Goal: Task Accomplishment & Management: Understand process/instructions

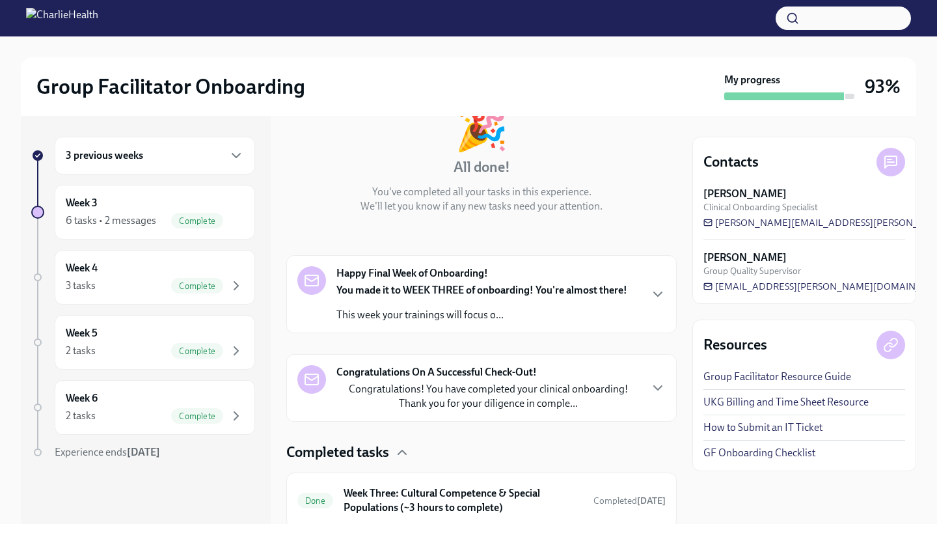
click at [497, 394] on p "Congratulations! You have completed your clinical onboarding! Thank you for you…" at bounding box center [487, 396] width 303 height 29
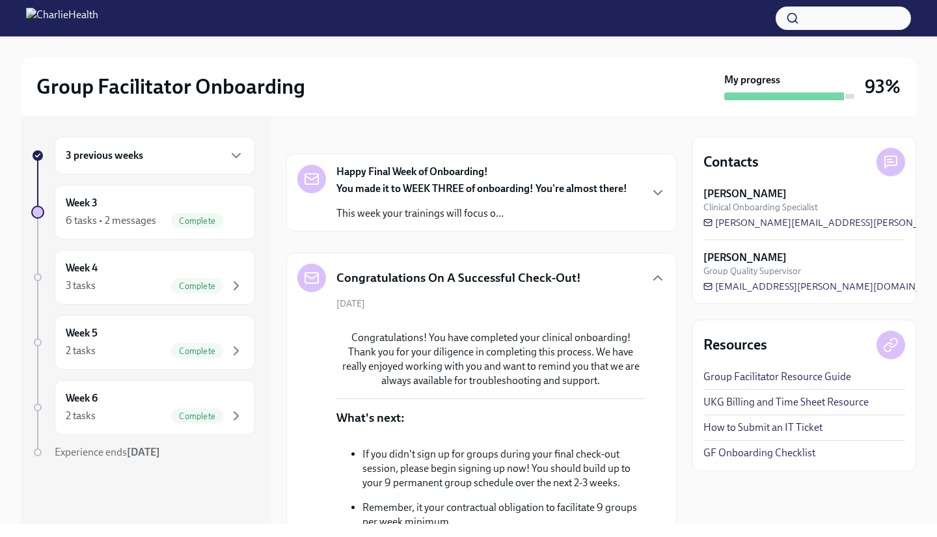
scroll to position [191, 0]
click at [492, 186] on strong "You made it to WEEK THREE of onboarding! You're almost there!" at bounding box center [481, 189] width 291 height 12
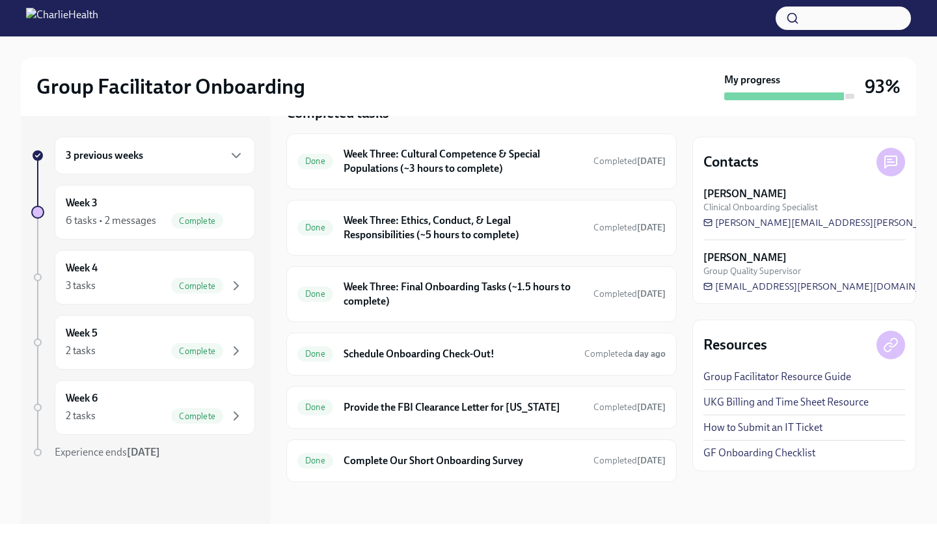
scroll to position [1436, 0]
click at [458, 283] on h6 "Week Three: Final Onboarding Tasks (~1.5 hours to complete)" at bounding box center [463, 294] width 239 height 29
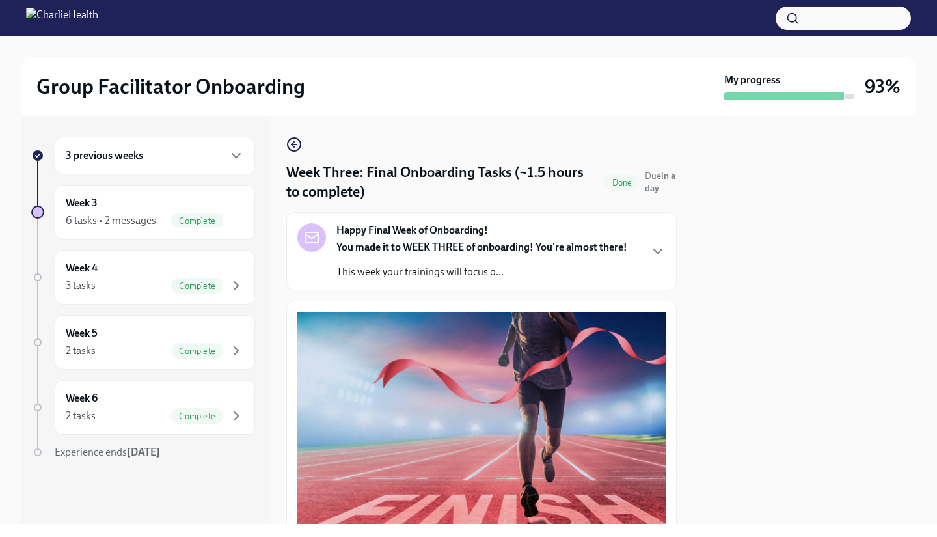
click at [293, 147] on icon "button" at bounding box center [293, 144] width 3 height 5
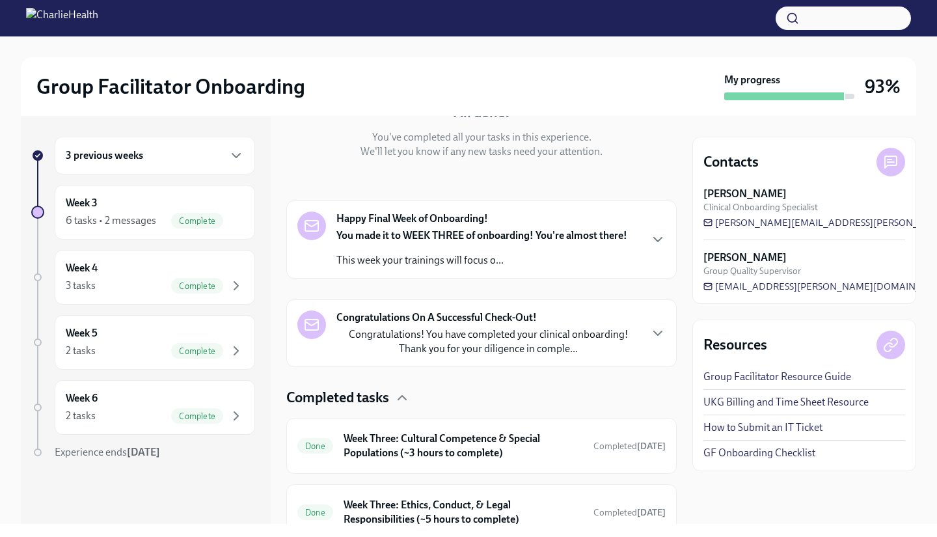
scroll to position [155, 0]
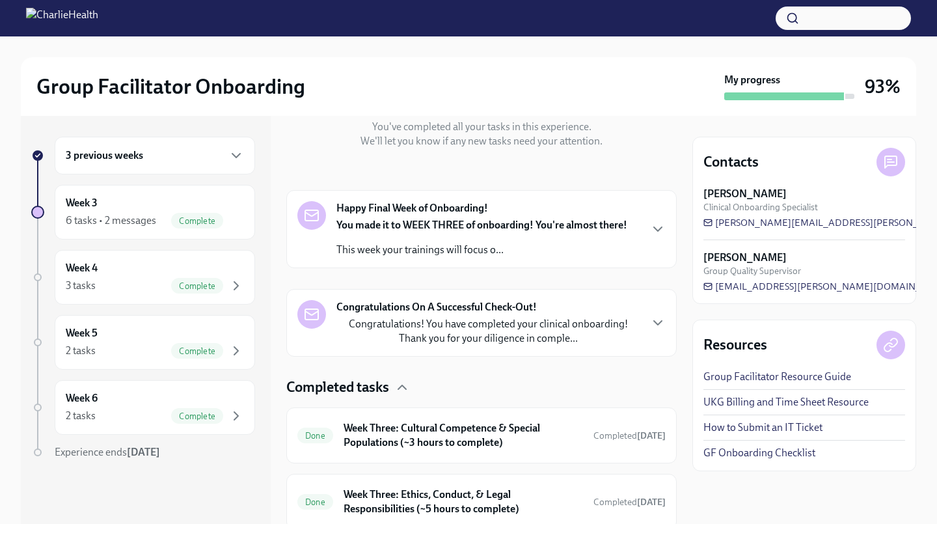
click at [516, 344] on p "Congratulations! You have completed your clinical onboarding! Thank you for you…" at bounding box center [487, 331] width 303 height 29
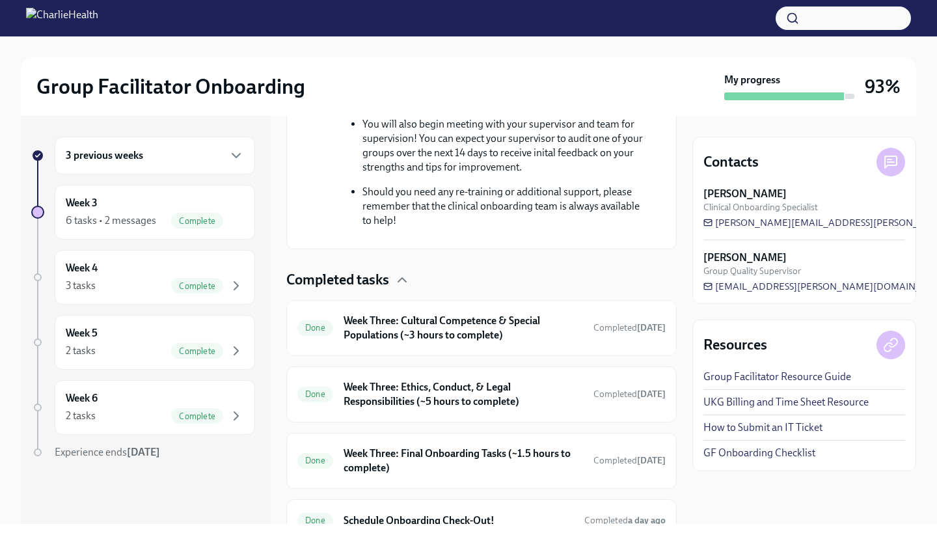
scroll to position [614, 0]
